Goal: Find specific page/section: Find specific page/section

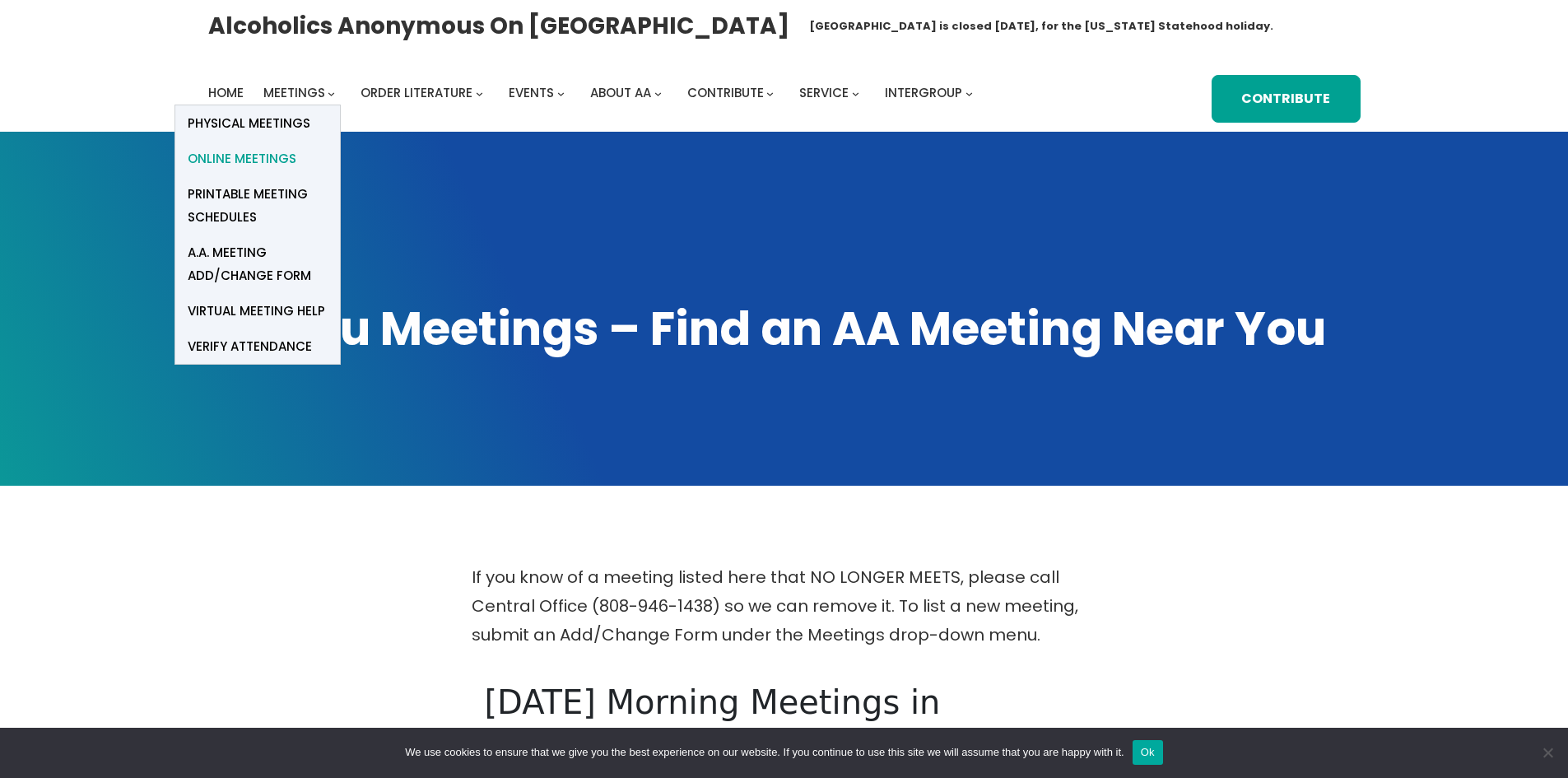
click at [240, 158] on span "Online Meetings" at bounding box center [241, 158] width 109 height 23
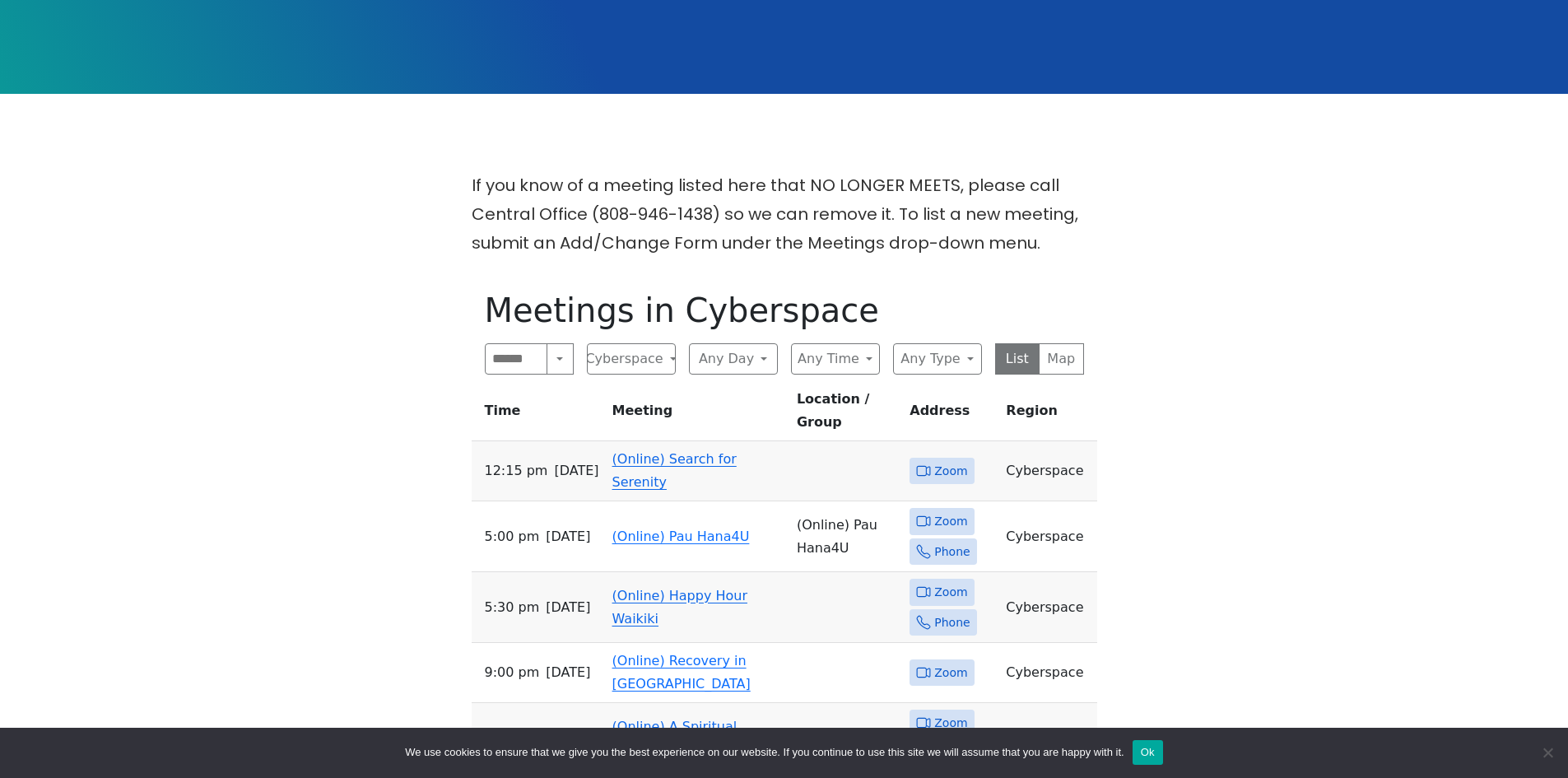
scroll to position [412, 0]
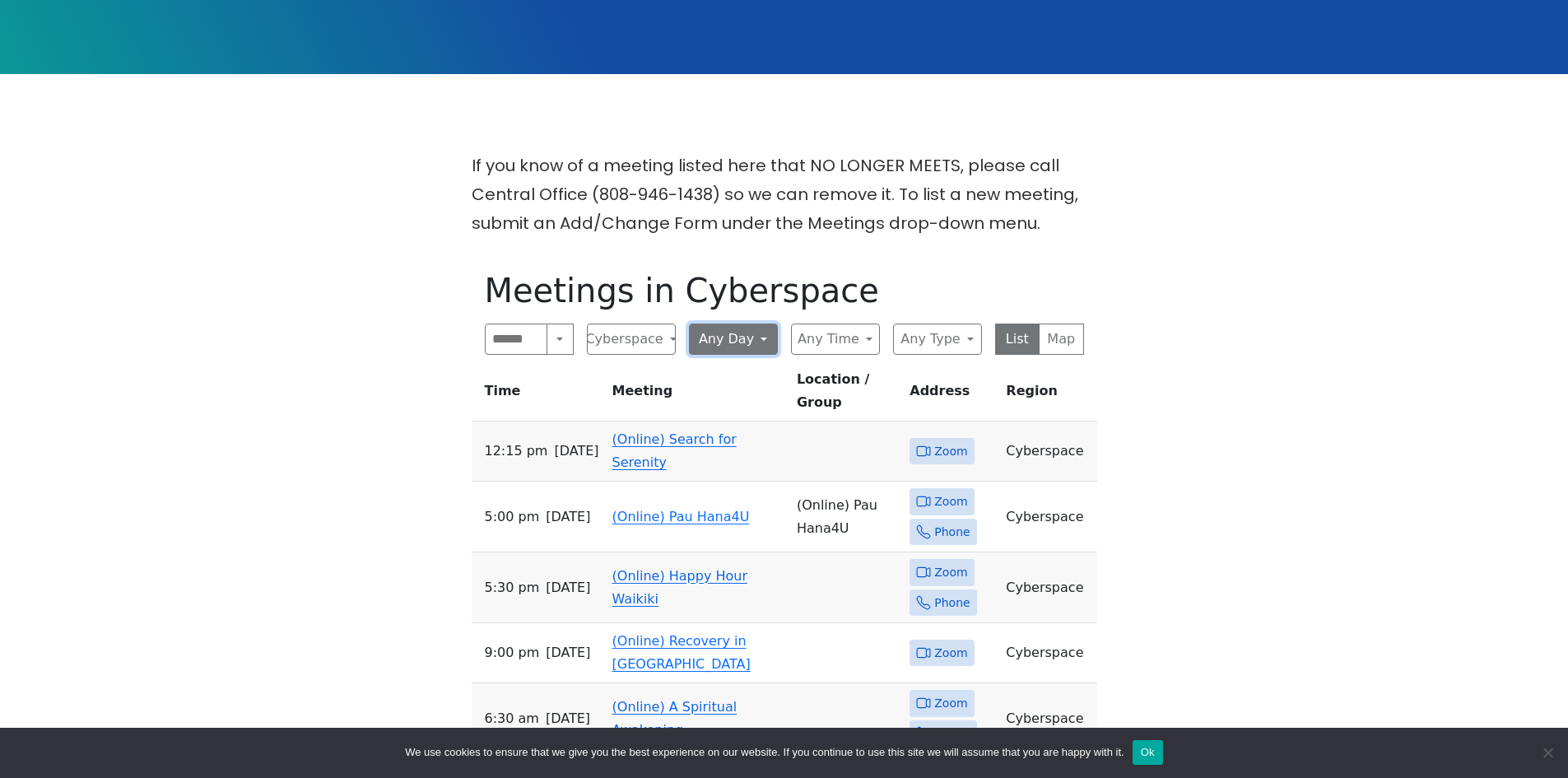
click at [742, 333] on button "Any Day" at bounding box center [734, 339] width 89 height 32
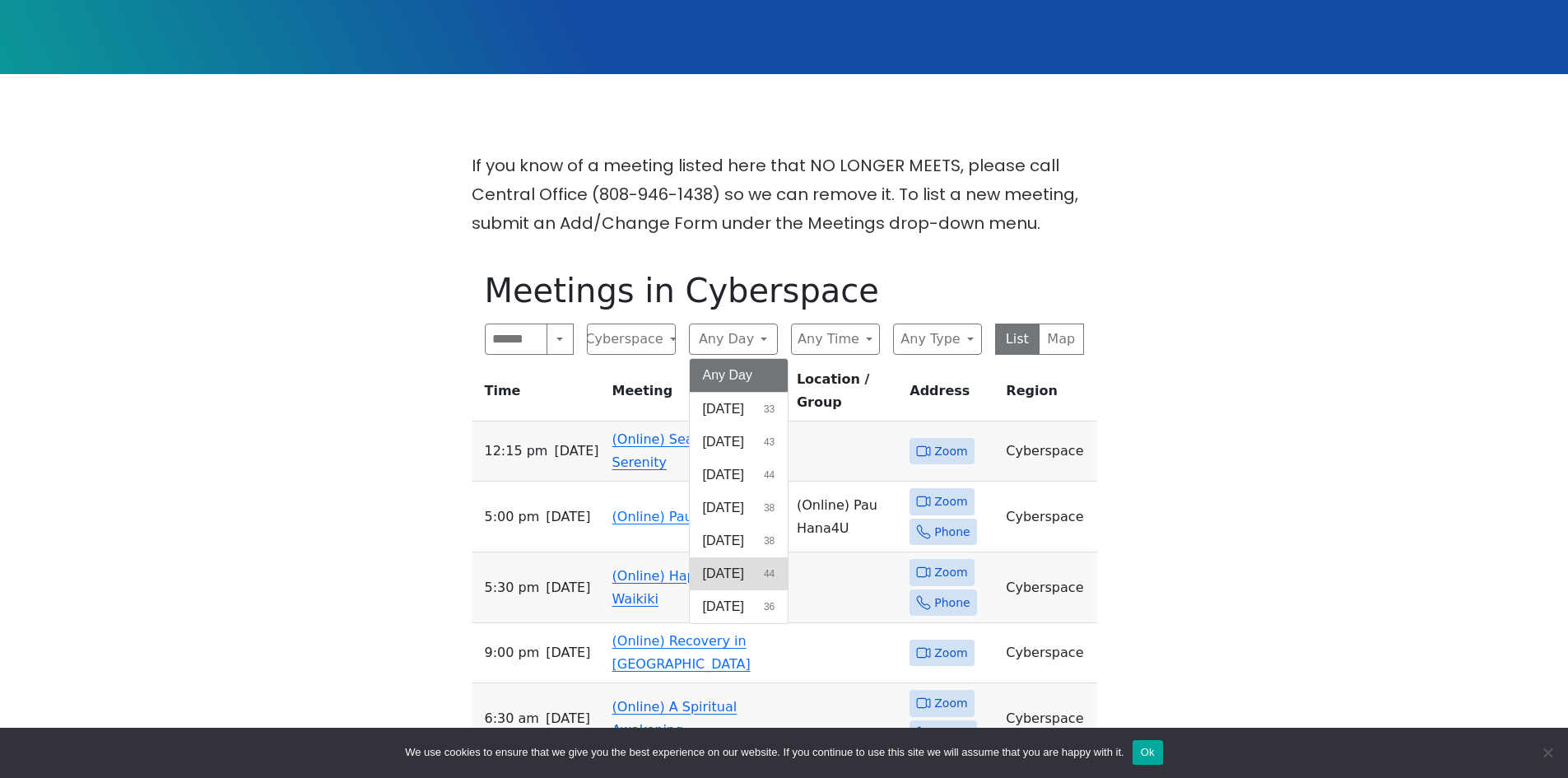
click at [725, 566] on span "[DATE]" at bounding box center [723, 573] width 41 height 20
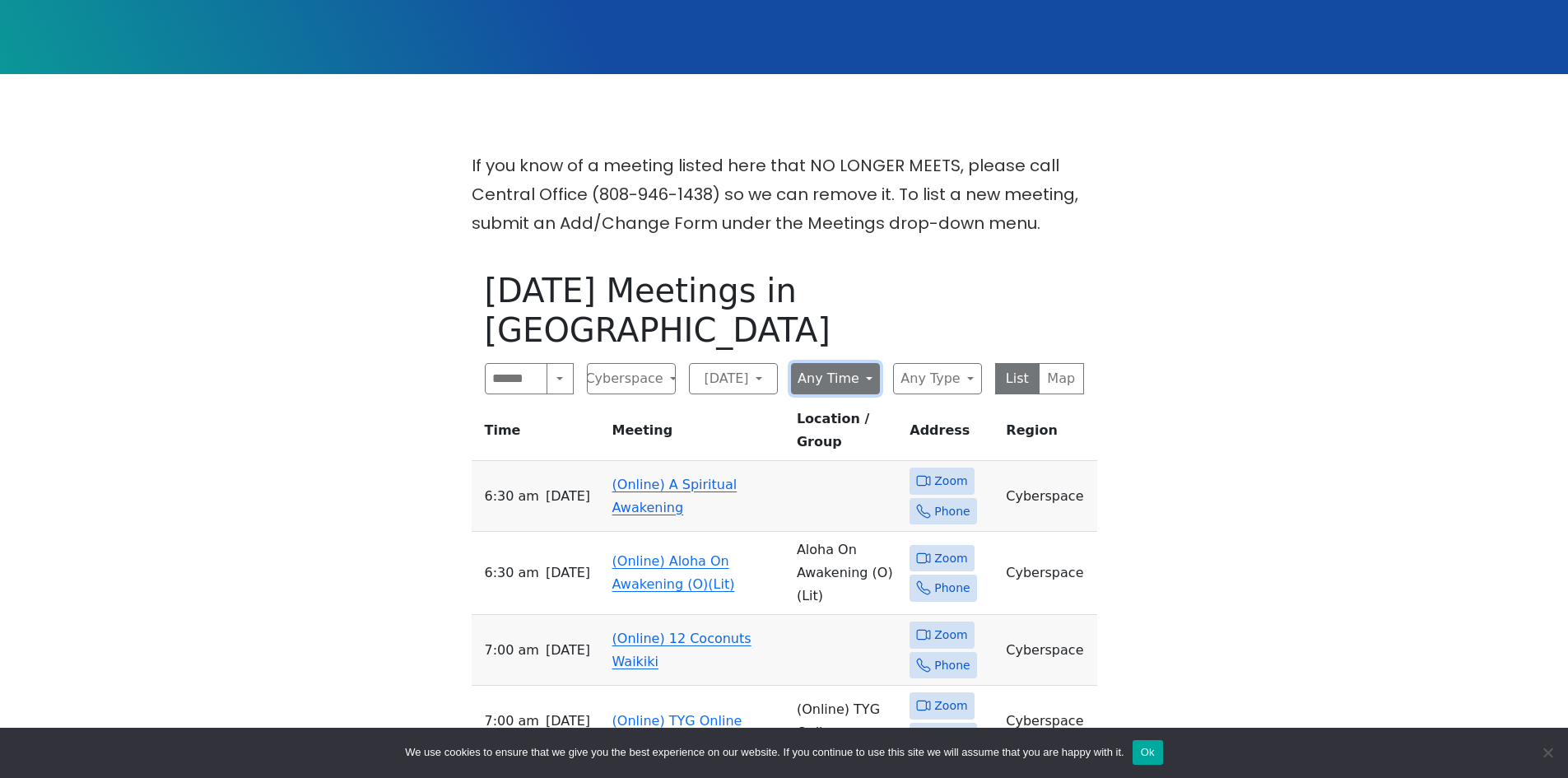
click at [864, 363] on button "Any Time" at bounding box center [835, 378] width 89 height 32
click at [829, 472] on span "Midday" at bounding box center [827, 481] width 43 height 20
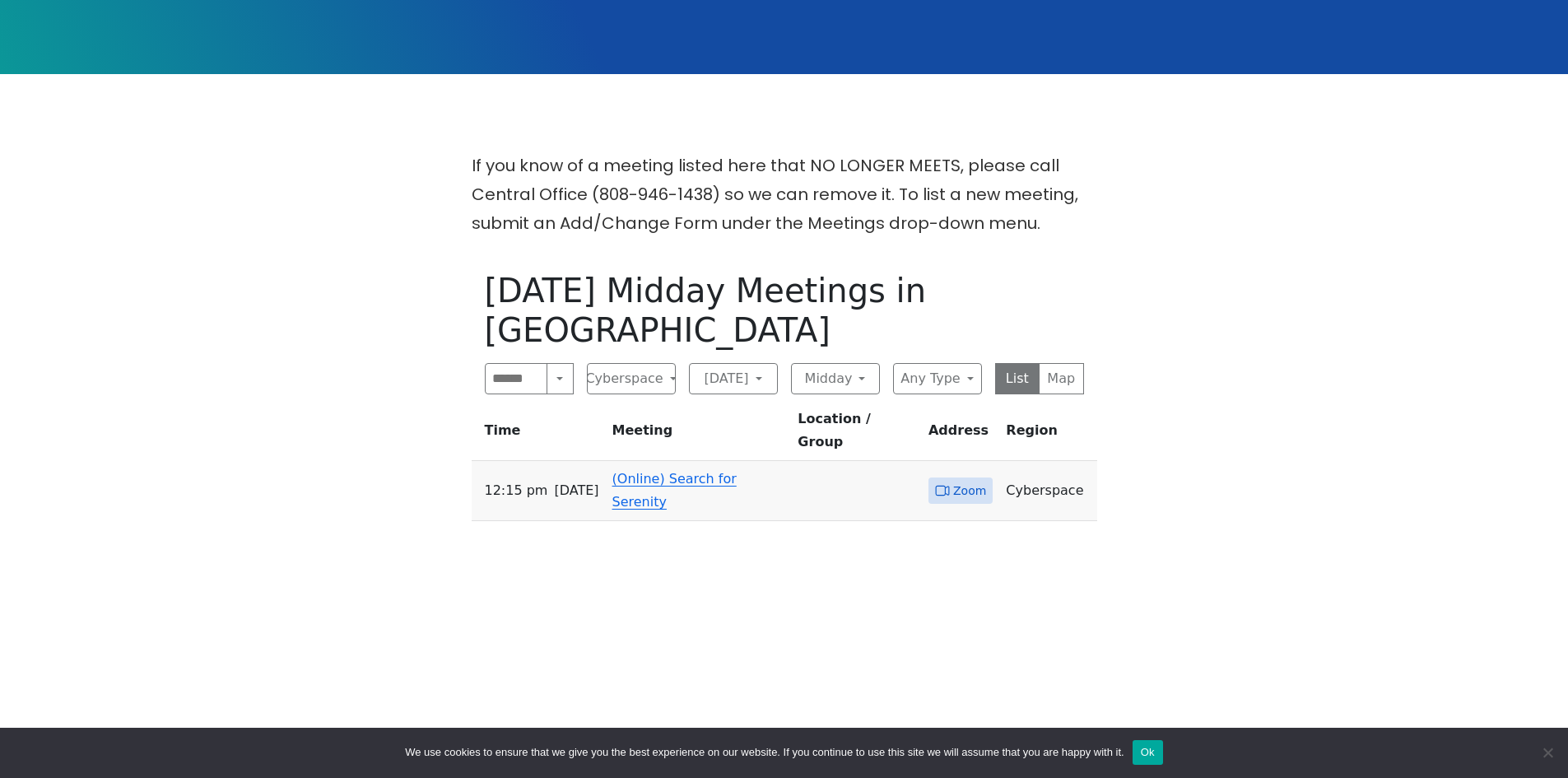
click at [1197, 283] on div "If you know of a meeting listed here that NO LONGER MEETS, please call Central …" at bounding box center [784, 603] width 1411 height 904
